Goal: Information Seeking & Learning: Learn about a topic

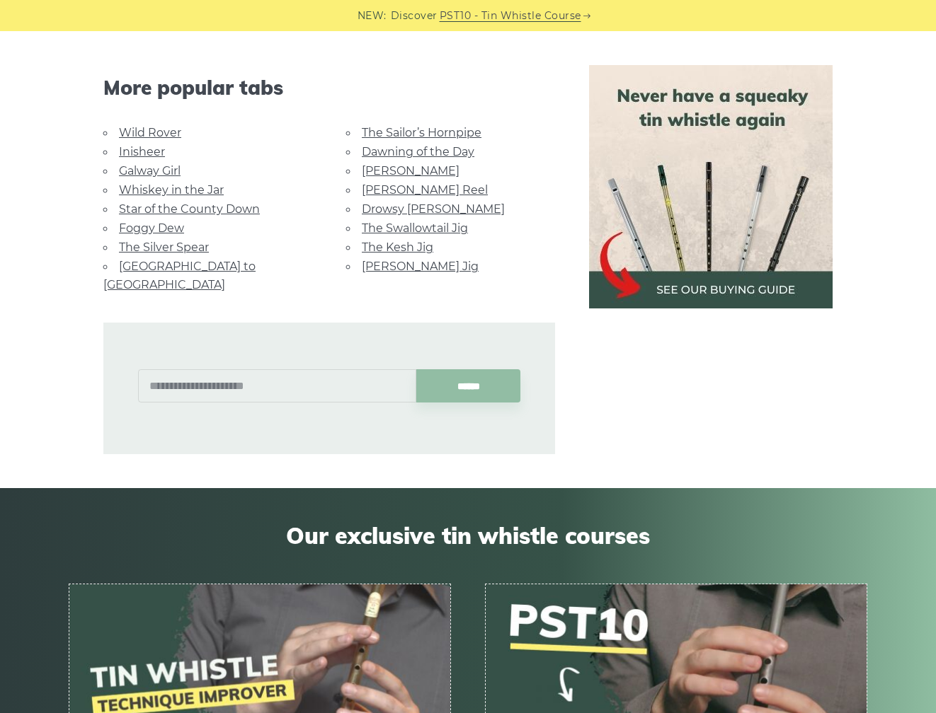
scroll to position [906, 0]
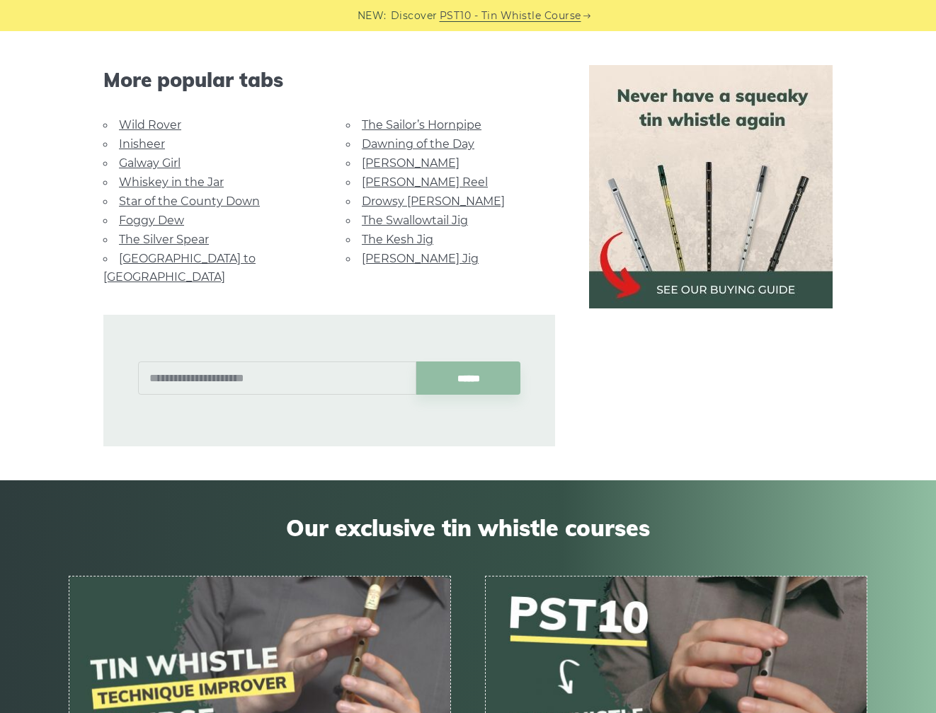
click at [446, 217] on link "The Swallowtail Jig" at bounding box center [415, 220] width 106 height 13
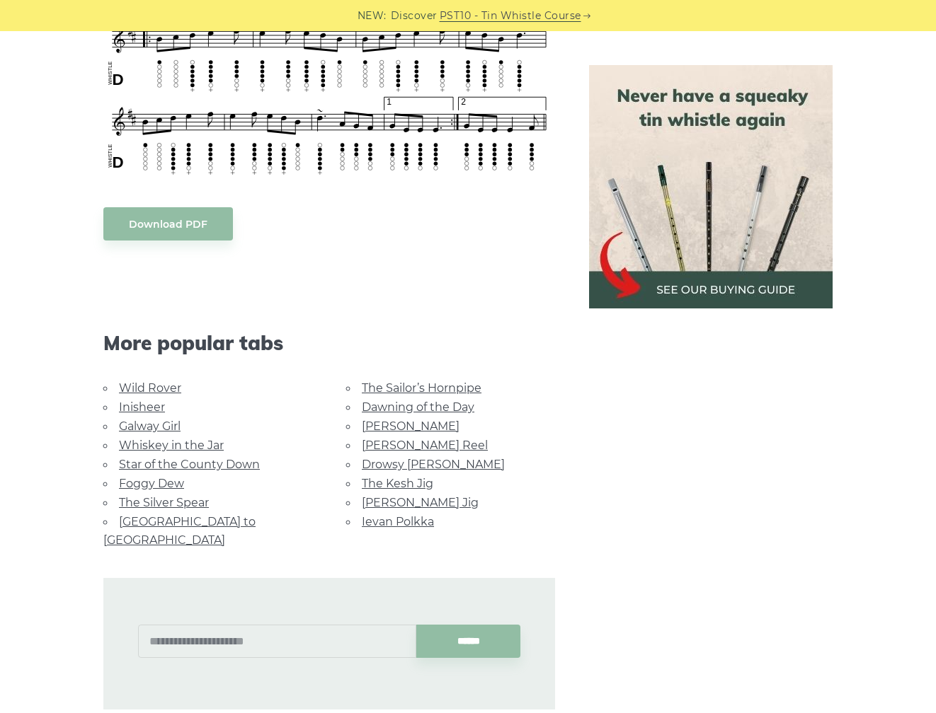
scroll to position [1011, 0]
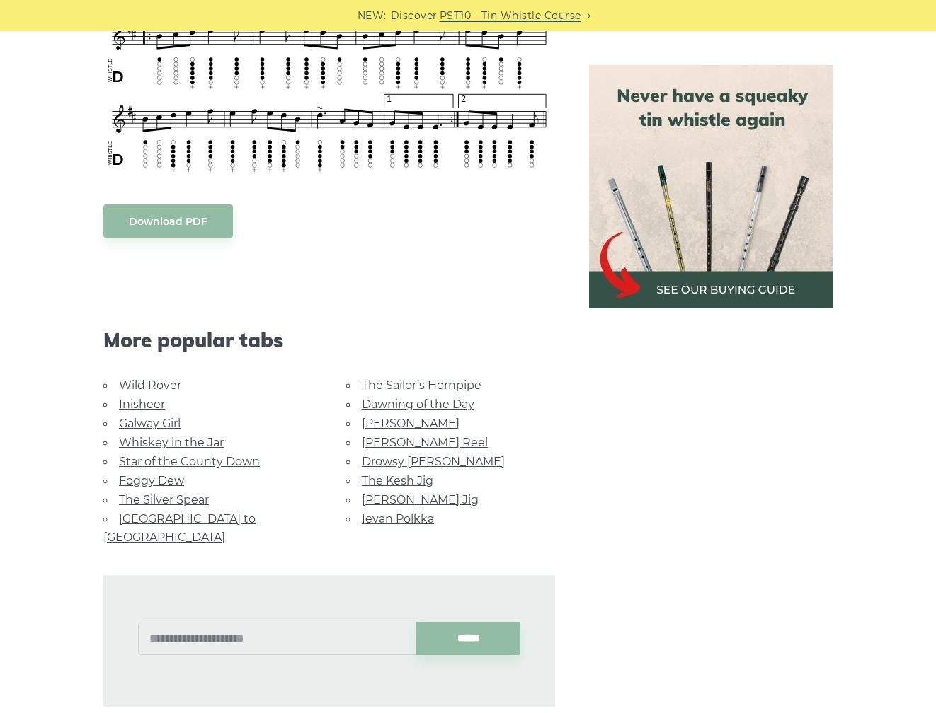
click at [176, 474] on link "Foggy Dew" at bounding box center [151, 480] width 65 height 13
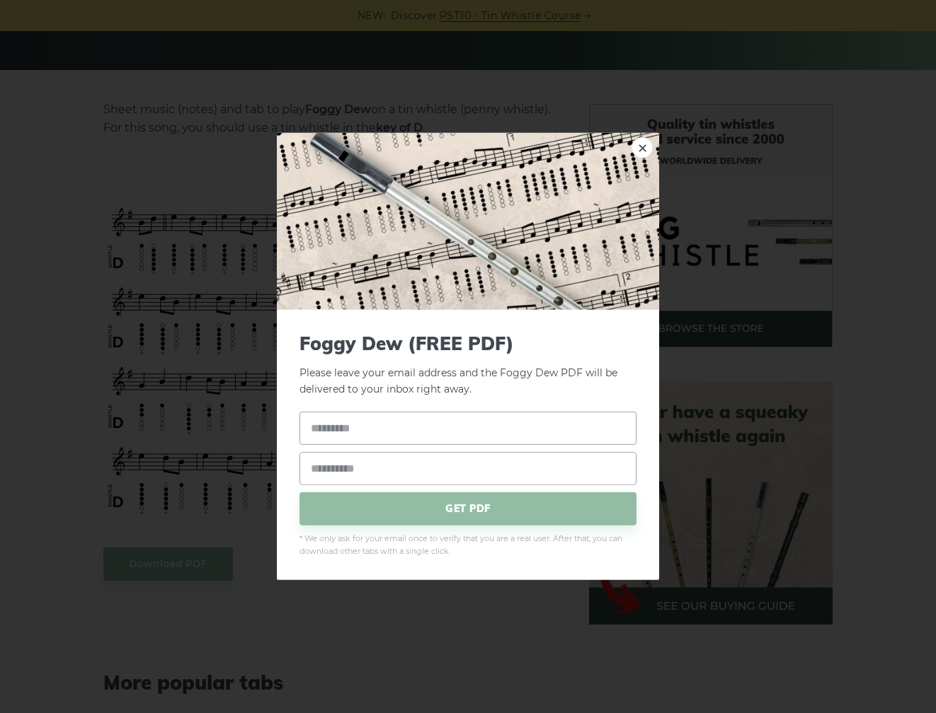
scroll to position [318, 0]
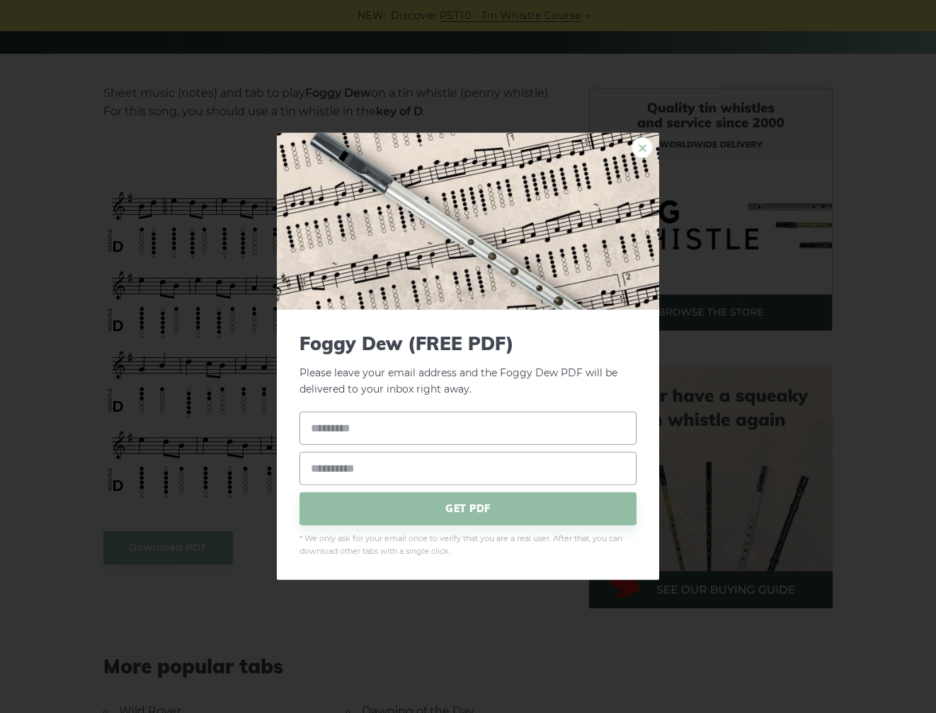
click at [636, 155] on link "×" at bounding box center [641, 147] width 21 height 21
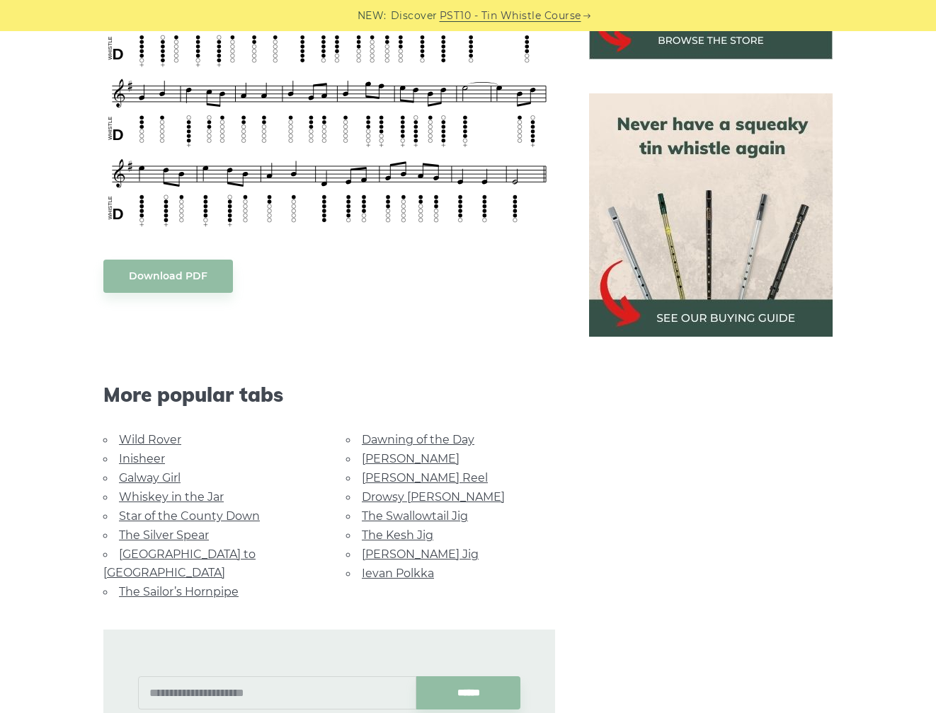
scroll to position [624, 0]
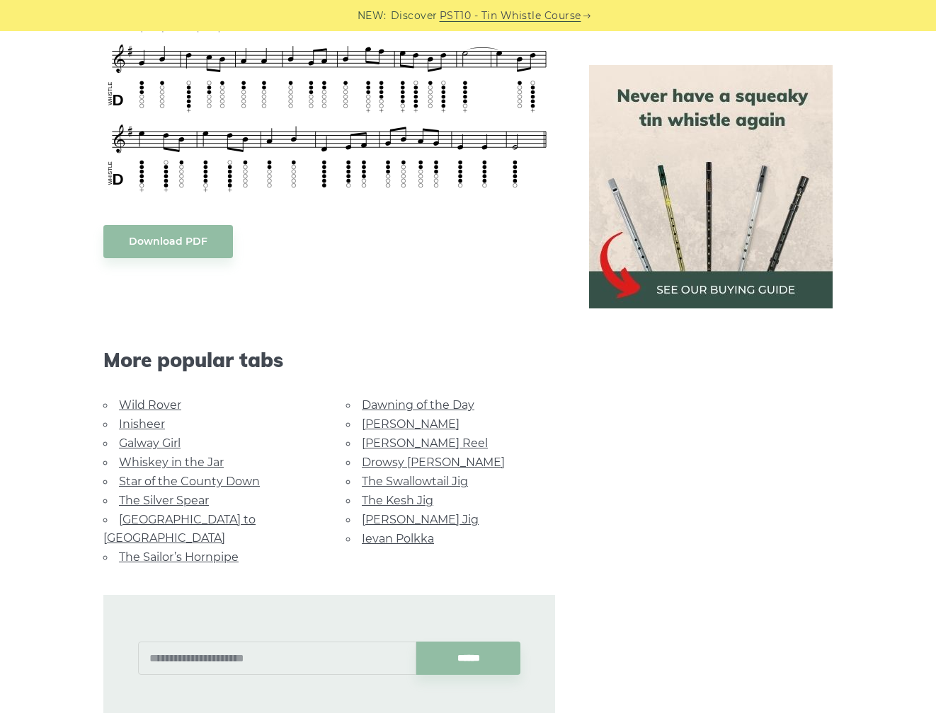
click at [212, 461] on link "Whiskey in the Jar" at bounding box center [171, 462] width 105 height 13
click at [390, 499] on link "The Kesh Jig" at bounding box center [397, 500] width 71 height 13
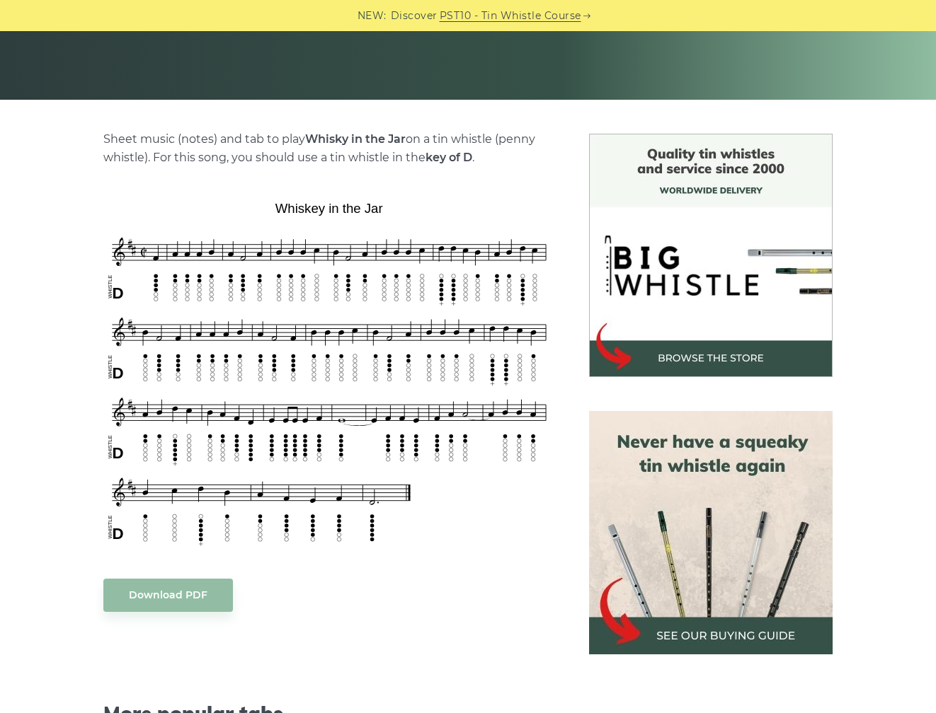
scroll to position [296, 0]
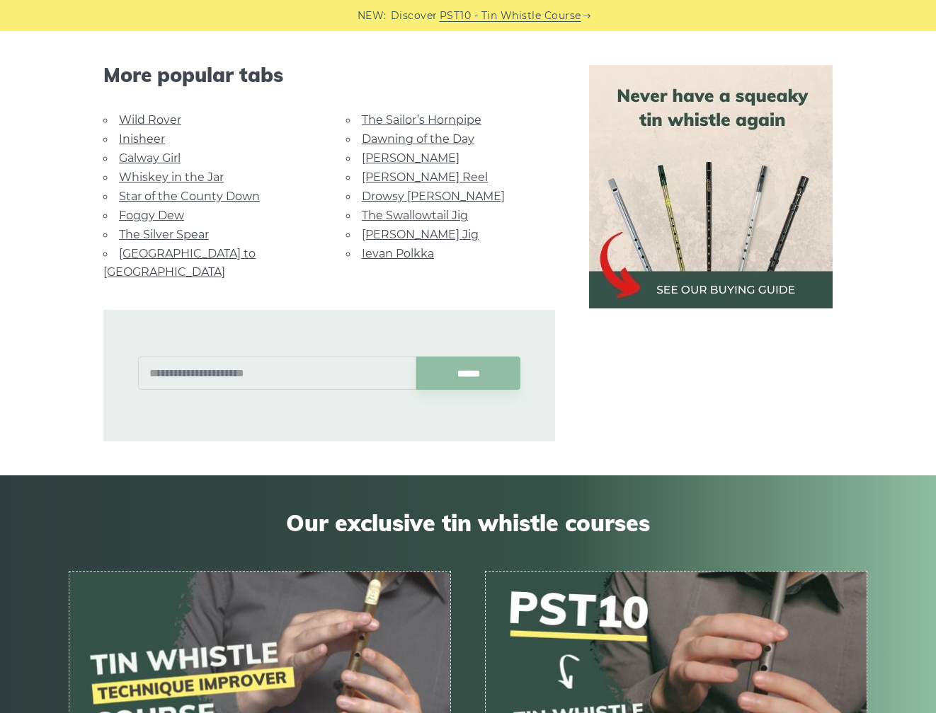
scroll to position [786, 0]
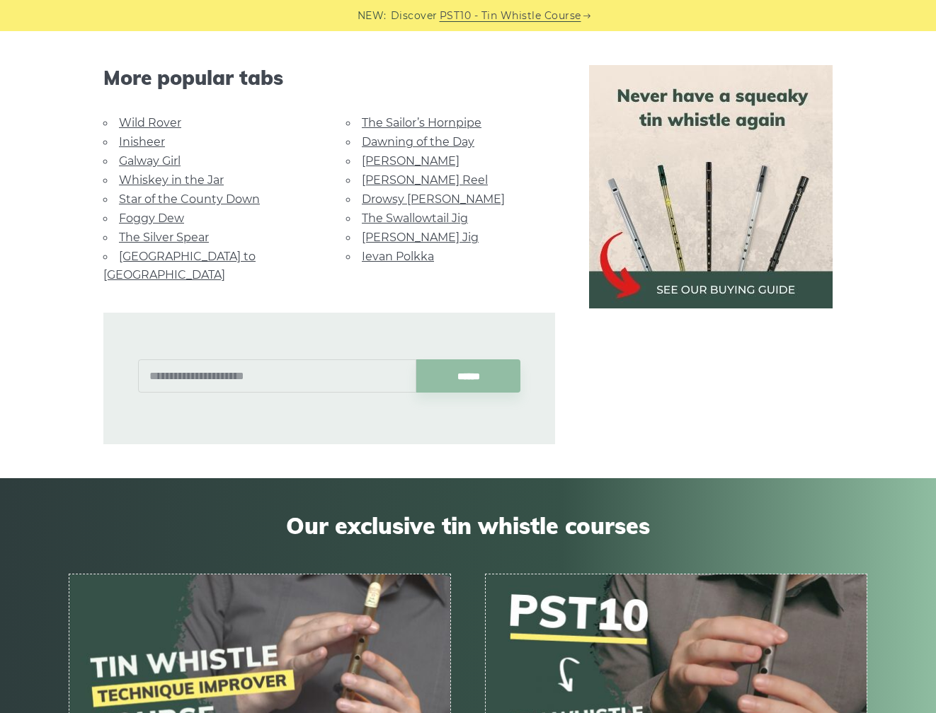
click at [432, 178] on link "[PERSON_NAME] Reel" at bounding box center [425, 179] width 126 height 13
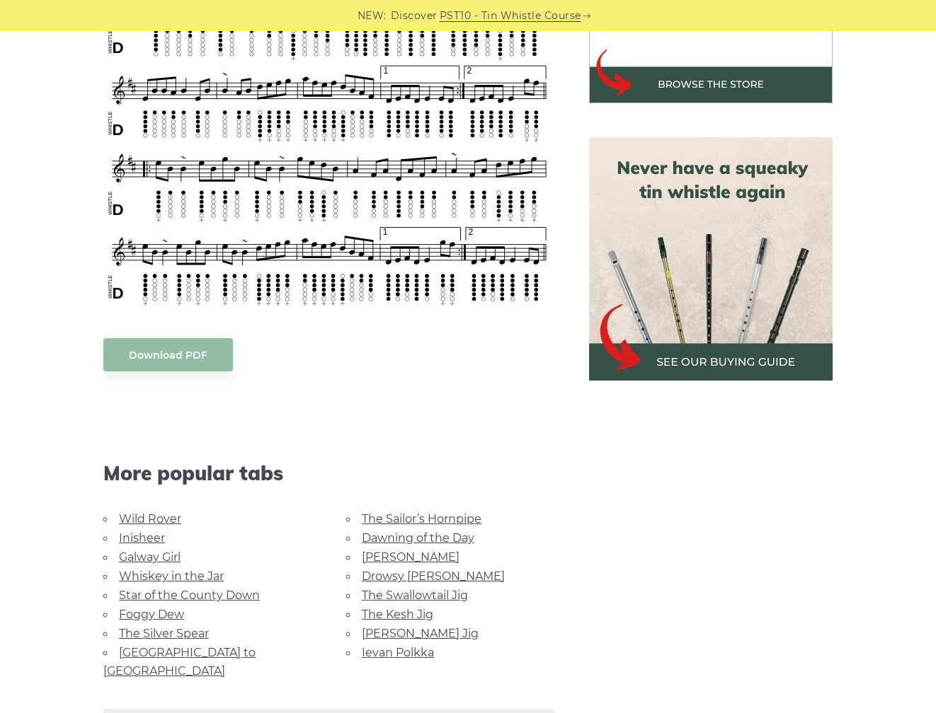
scroll to position [695, 0]
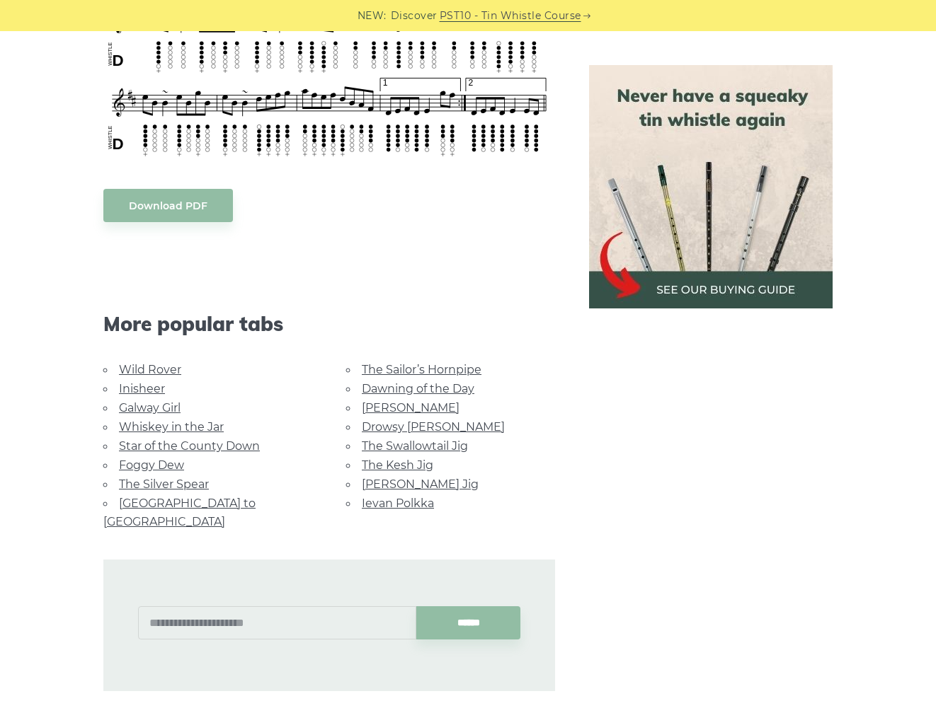
click at [428, 478] on link "[PERSON_NAME] Jig" at bounding box center [420, 484] width 117 height 13
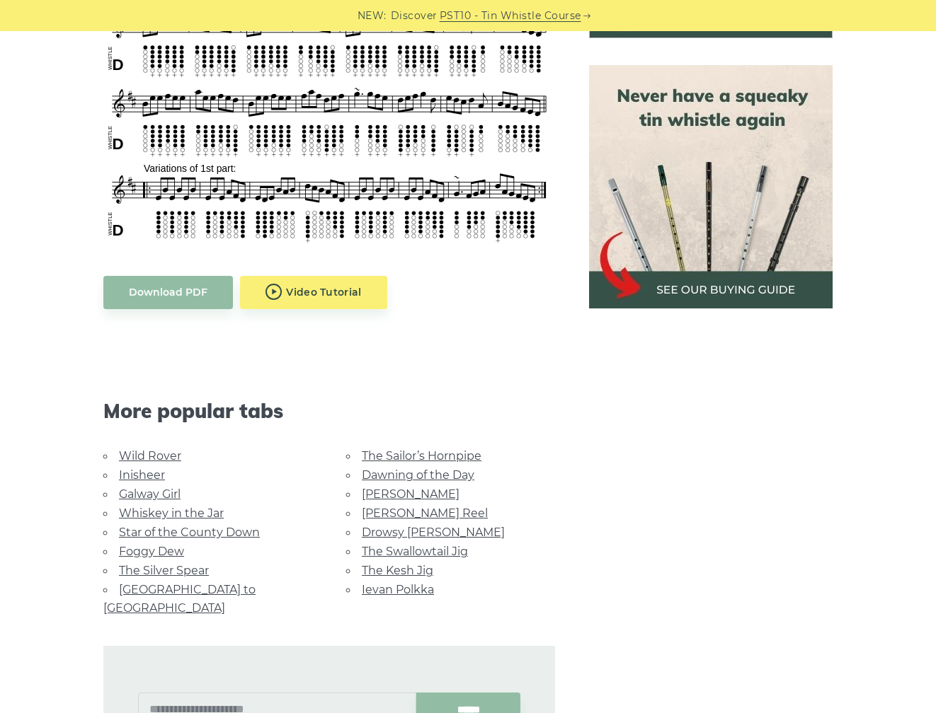
scroll to position [918, 0]
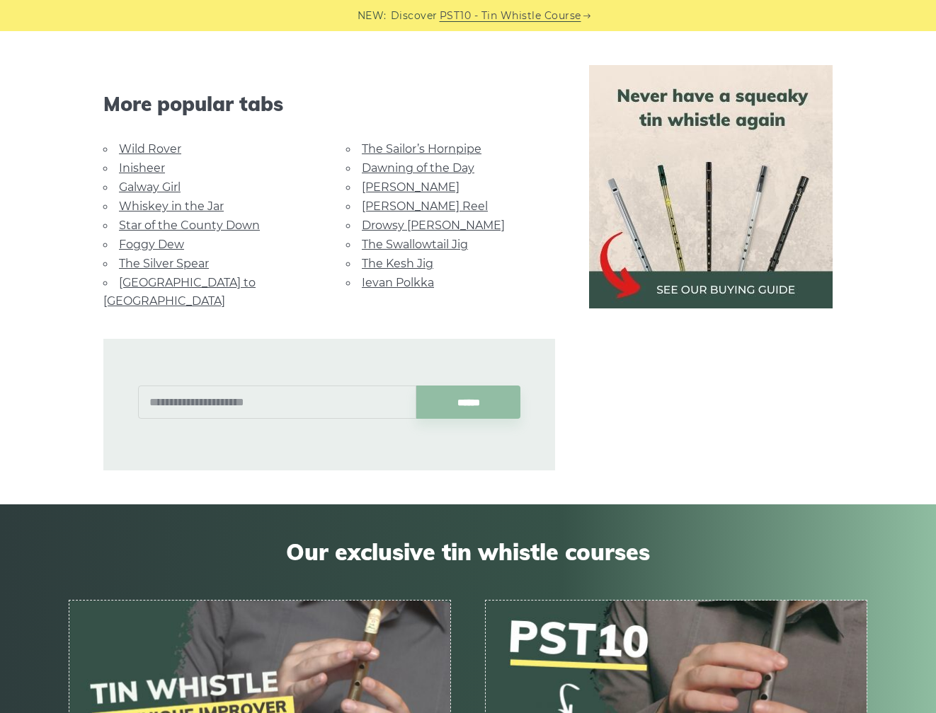
click at [153, 185] on link "Galway Girl" at bounding box center [150, 186] width 62 height 13
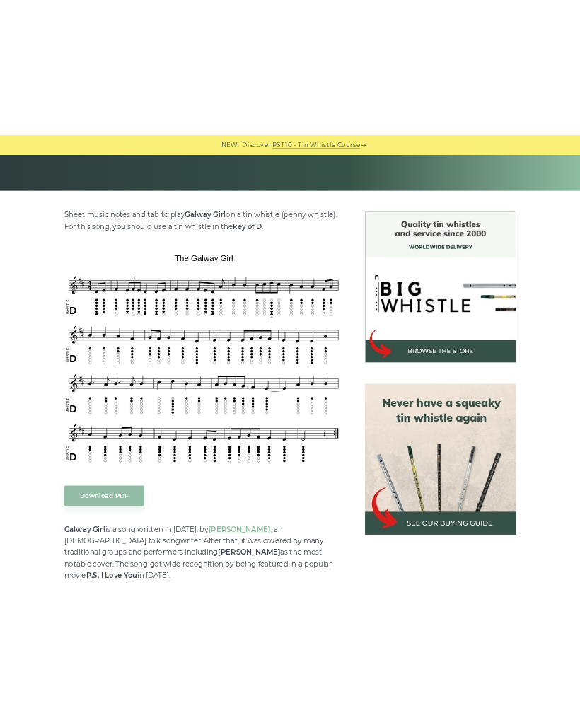
scroll to position [292, 0]
